Goal: Task Accomplishment & Management: Use online tool/utility

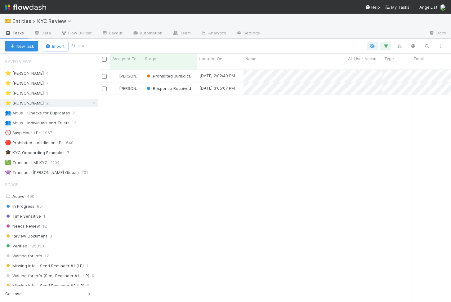
scroll to position [237, 353]
click at [192, 71] on div "Needs Review" at bounding box center [170, 76] width 54 height 12
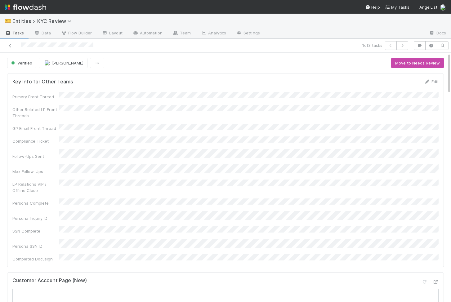
click at [13, 45] on div at bounding box center [104, 45] width 205 height 9
click at [8, 45] on icon at bounding box center [10, 46] width 6 height 4
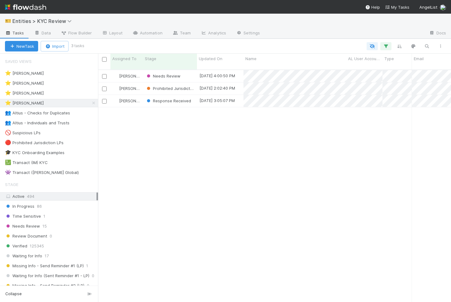
scroll to position [237, 353]
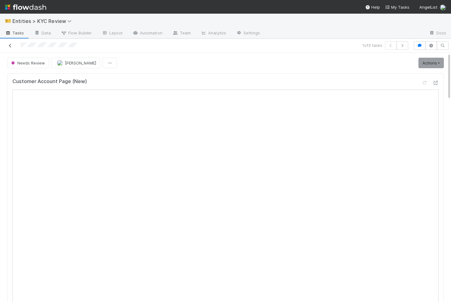
click at [11, 47] on icon at bounding box center [10, 46] width 6 height 4
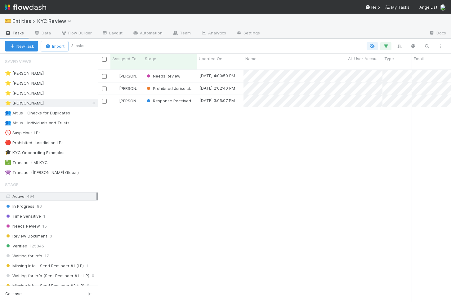
scroll to position [0, 0]
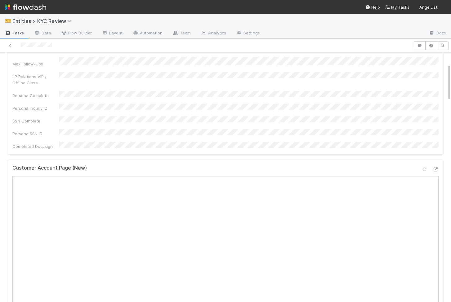
scroll to position [174, 0]
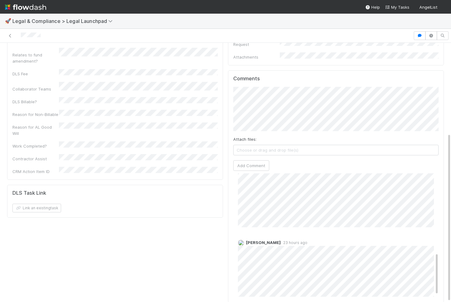
scroll to position [234, 0]
click at [237, 247] on div "Suzanne Elovic 23 hours ago" at bounding box center [335, 259] width 205 height 62
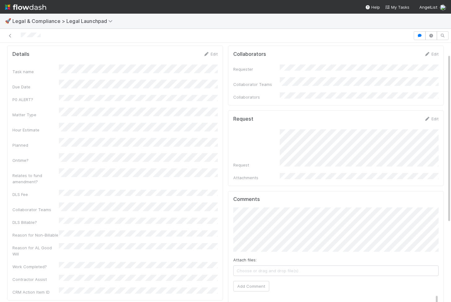
scroll to position [0, 0]
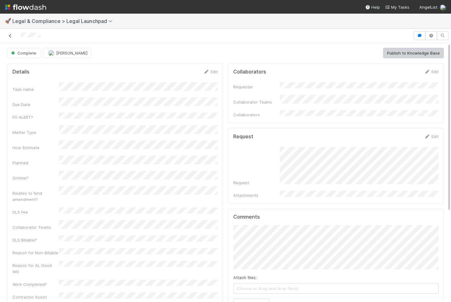
click at [11, 37] on icon at bounding box center [10, 36] width 6 height 4
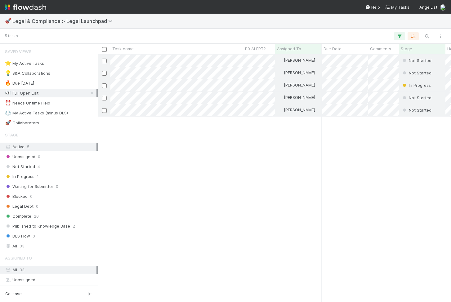
scroll to position [247, 353]
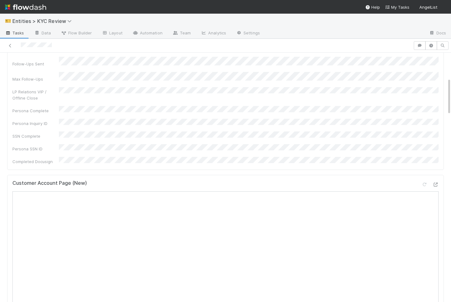
scroll to position [180, 0]
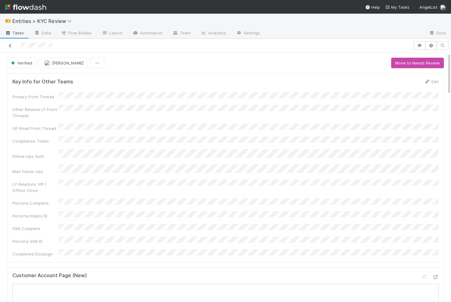
click at [10, 45] on icon at bounding box center [10, 46] width 6 height 4
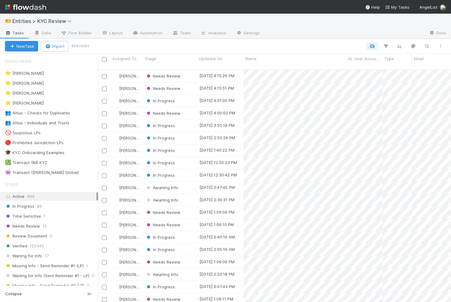
scroll to position [0, 0]
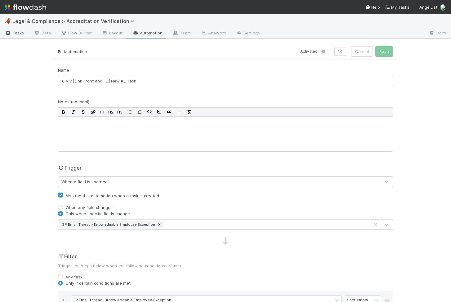
click at [24, 29] on link "Tasks" at bounding box center [14, 34] width 29 height 10
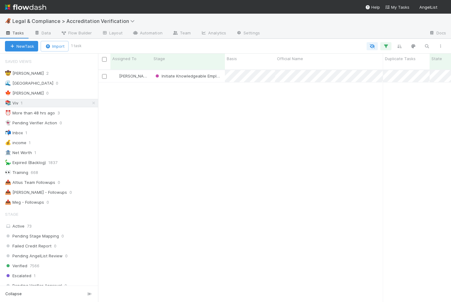
scroll to position [0, 0]
